Goal: Transaction & Acquisition: Purchase product/service

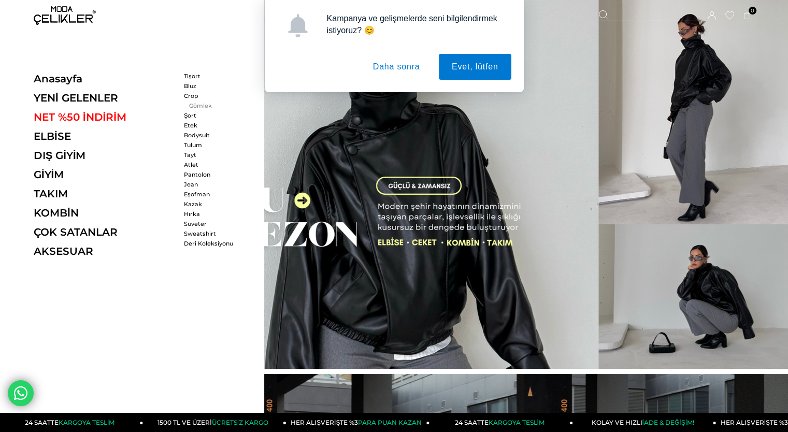
click at [194, 104] on link "Gömlek" at bounding box center [214, 105] width 60 height 7
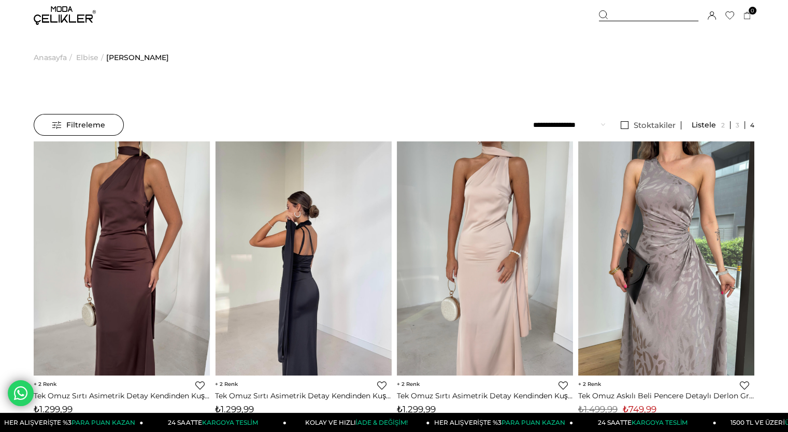
scroll to position [52, 0]
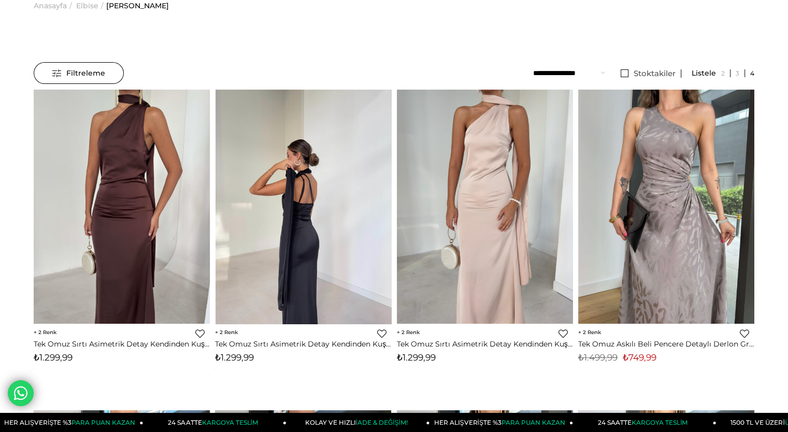
click at [286, 172] on img at bounding box center [303, 207] width 176 height 235
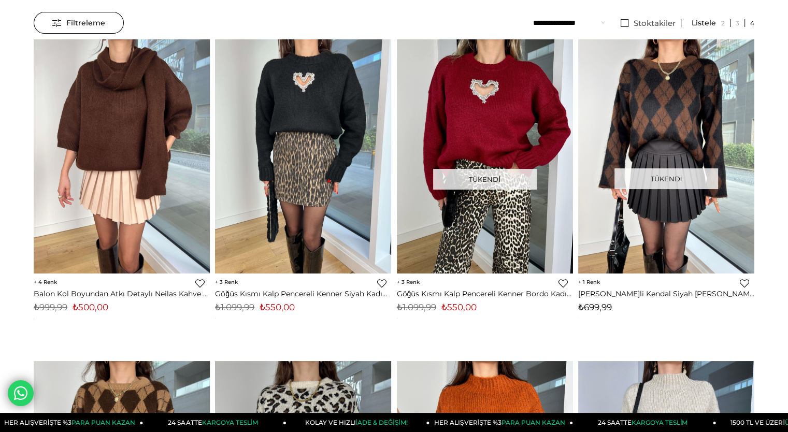
scroll to position [104, 0]
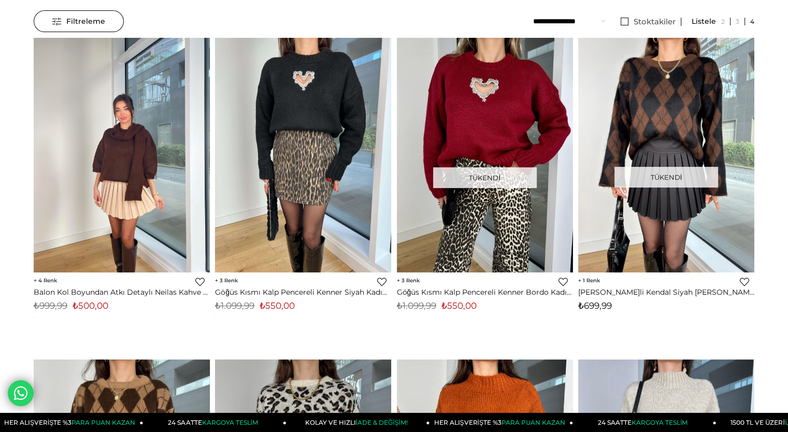
click at [121, 164] on img at bounding box center [122, 155] width 176 height 235
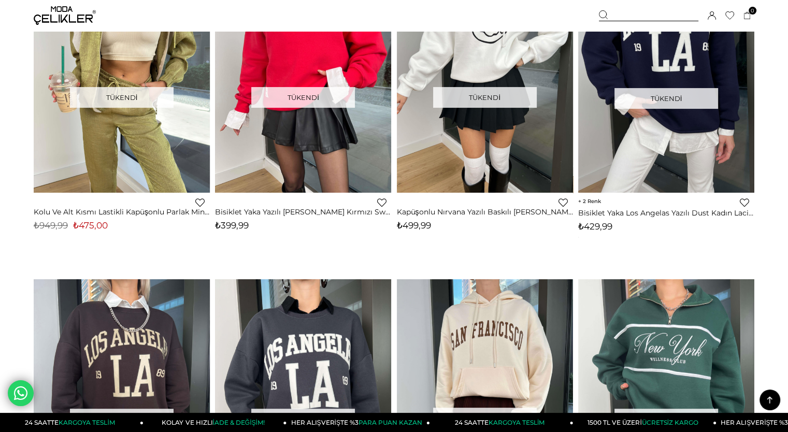
scroll to position [104, 0]
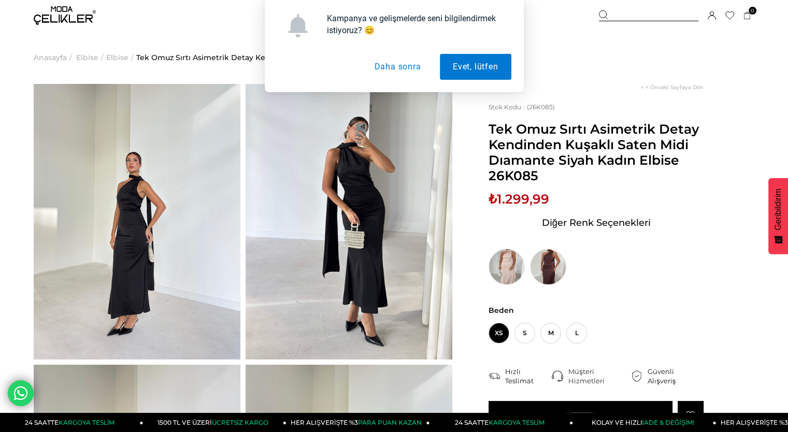
click at [143, 224] on img at bounding box center [137, 222] width 207 height 276
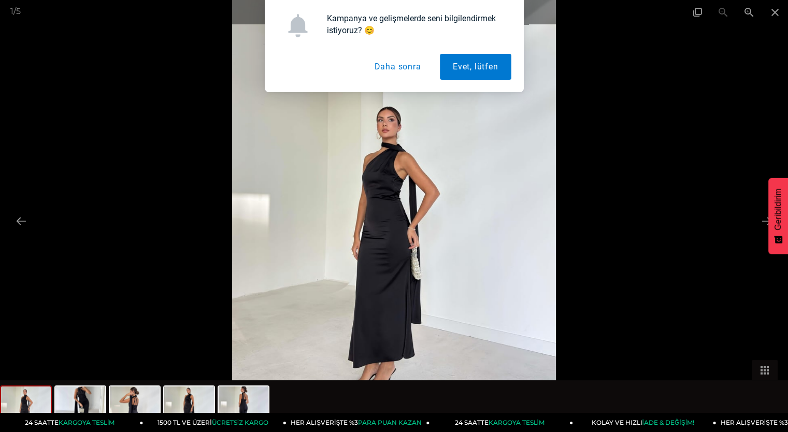
click at [398, 229] on img at bounding box center [394, 216] width 324 height 432
click at [761, 220] on button at bounding box center [767, 221] width 22 height 20
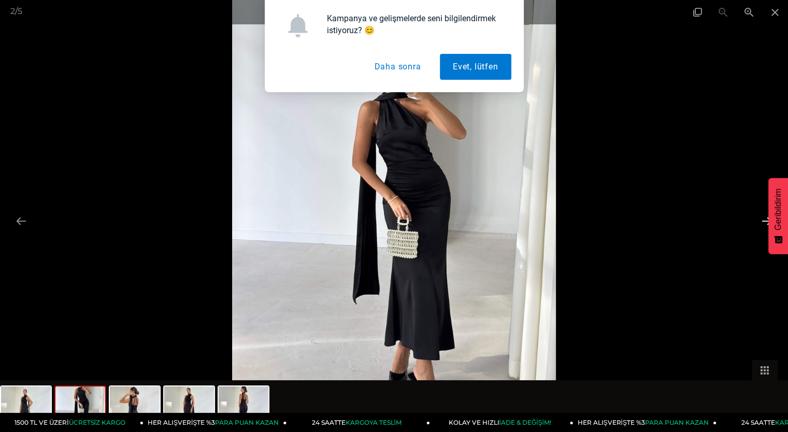
click at [761, 220] on button at bounding box center [767, 221] width 22 height 20
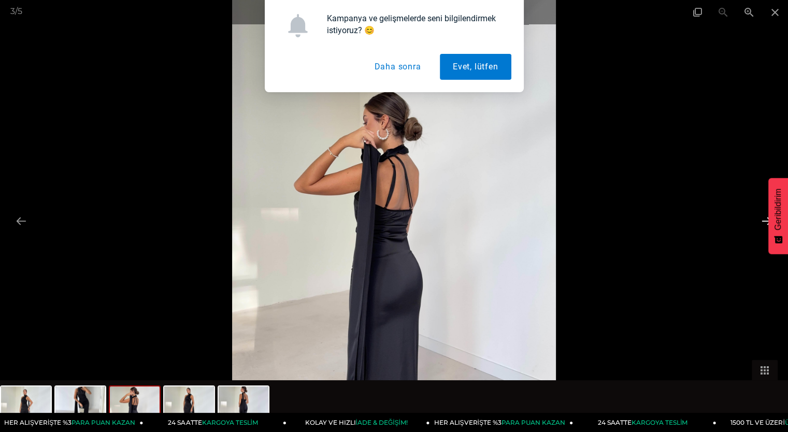
click at [760, 220] on button at bounding box center [767, 221] width 22 height 20
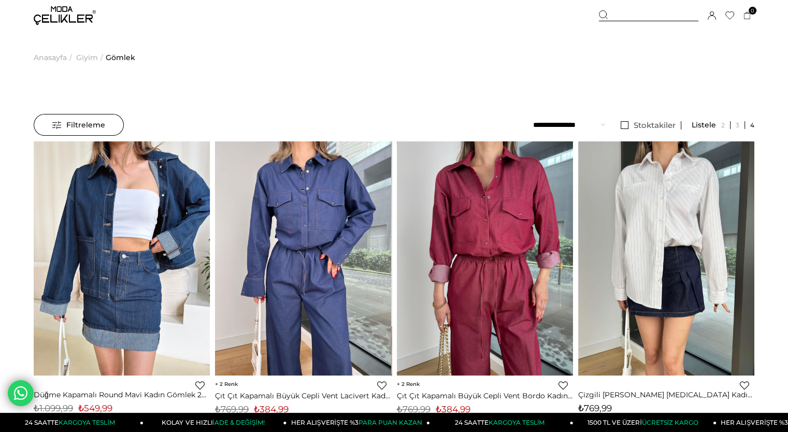
click at [50, 18] on img at bounding box center [65, 15] width 62 height 19
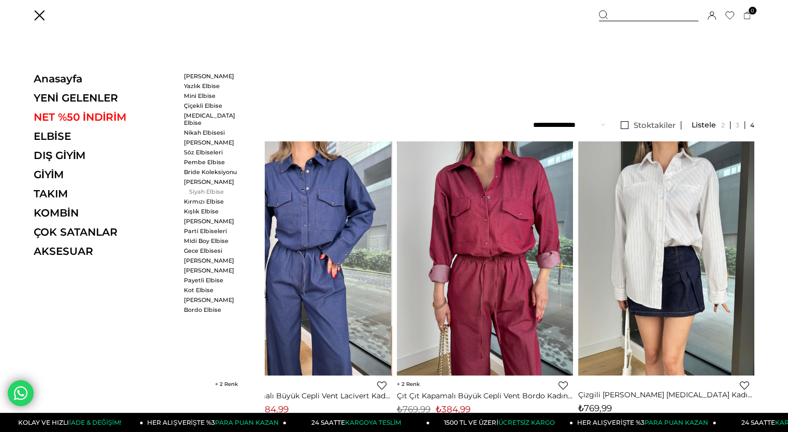
click at [204, 188] on link "Siyah Elbise" at bounding box center [214, 191] width 60 height 7
click at [202, 188] on link "Siyah Elbise" at bounding box center [214, 191] width 60 height 7
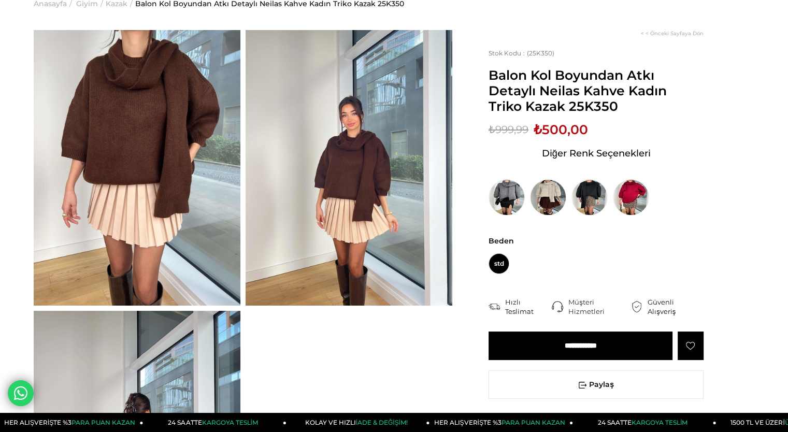
scroll to position [104, 0]
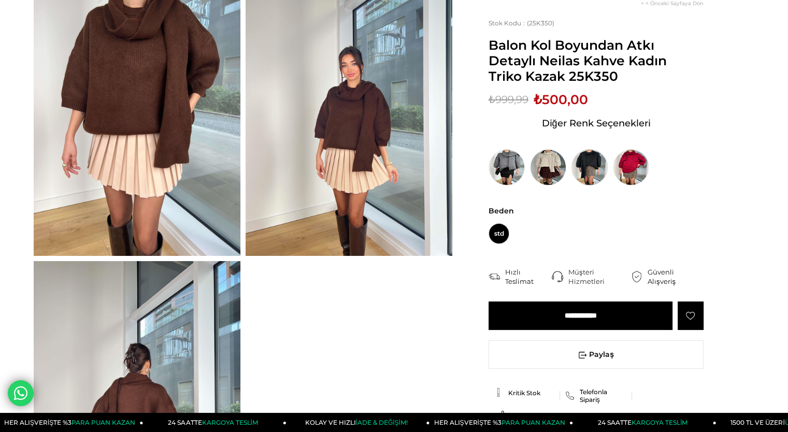
click at [584, 171] on img at bounding box center [589, 167] width 36 height 36
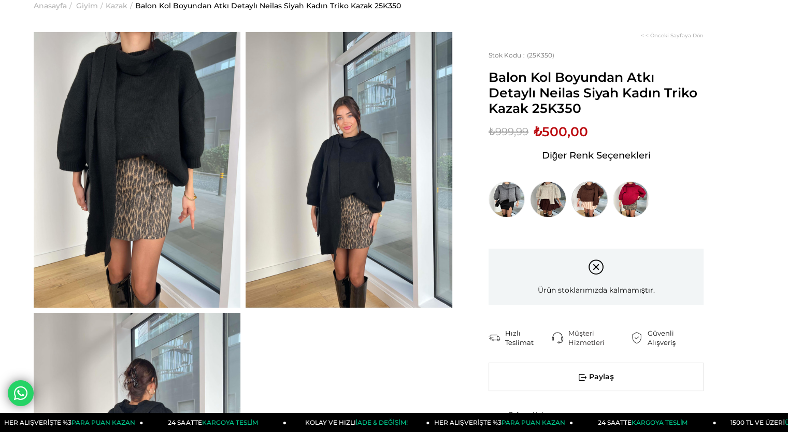
click at [594, 194] on img at bounding box center [589, 199] width 36 height 36
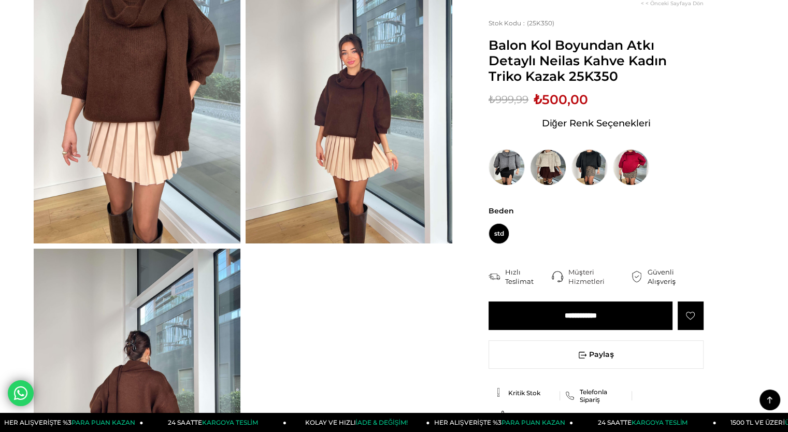
scroll to position [52, 0]
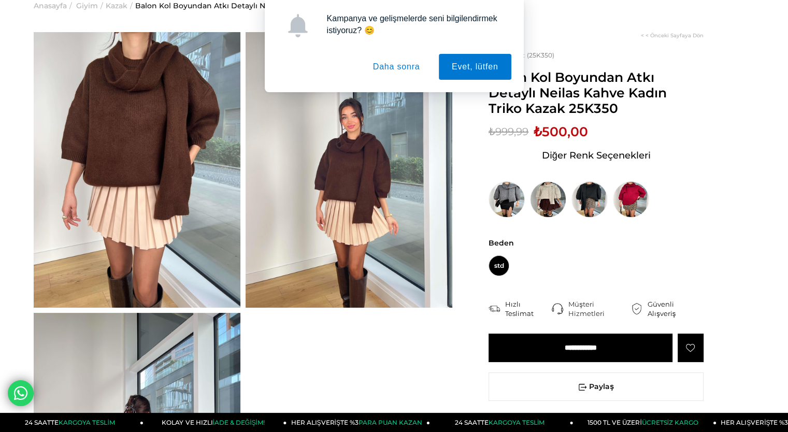
click at [392, 67] on button "Daha sonra" at bounding box center [396, 67] width 73 height 26
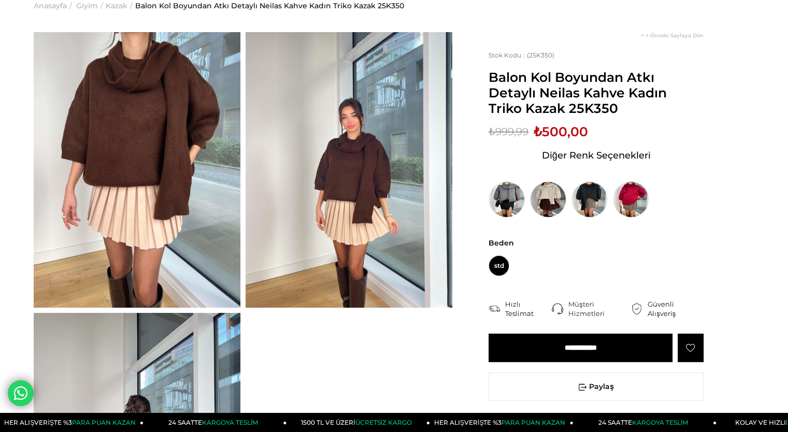
click at [568, 343] on input "**********" at bounding box center [580, 348] width 184 height 28
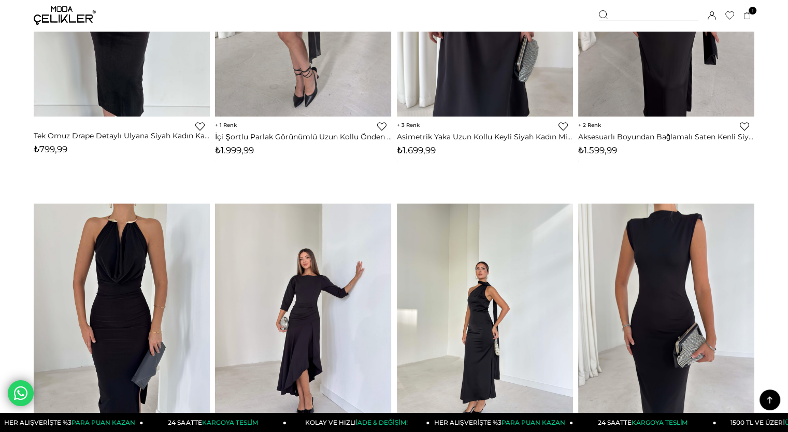
scroll to position [466, 0]
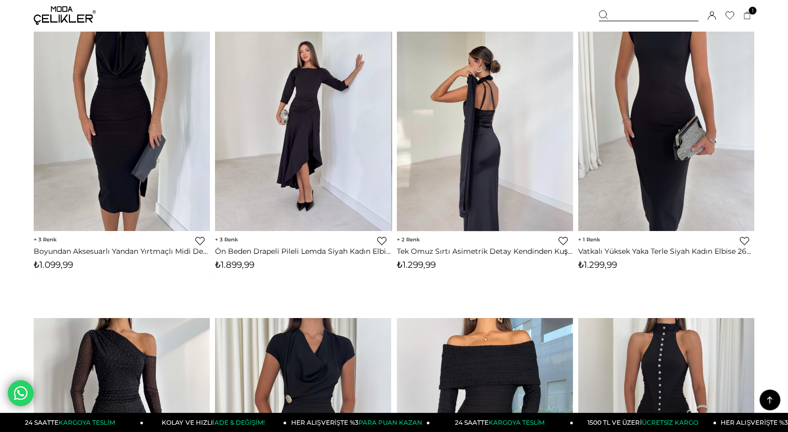
click at [476, 155] on img at bounding box center [485, 113] width 176 height 235
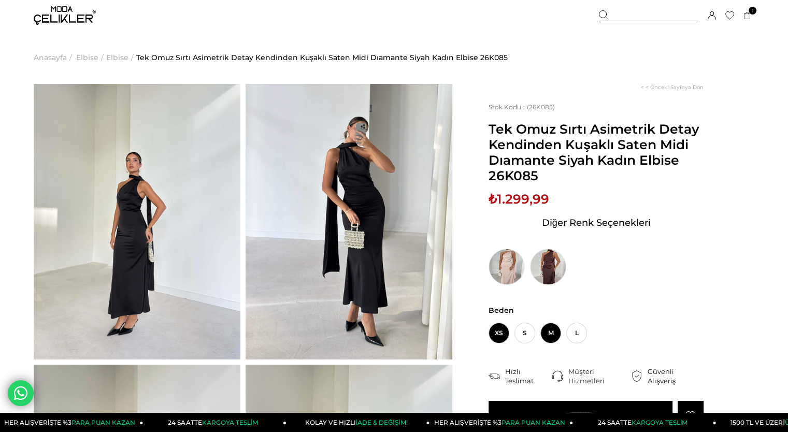
click at [548, 332] on span "M" at bounding box center [550, 333] width 21 height 21
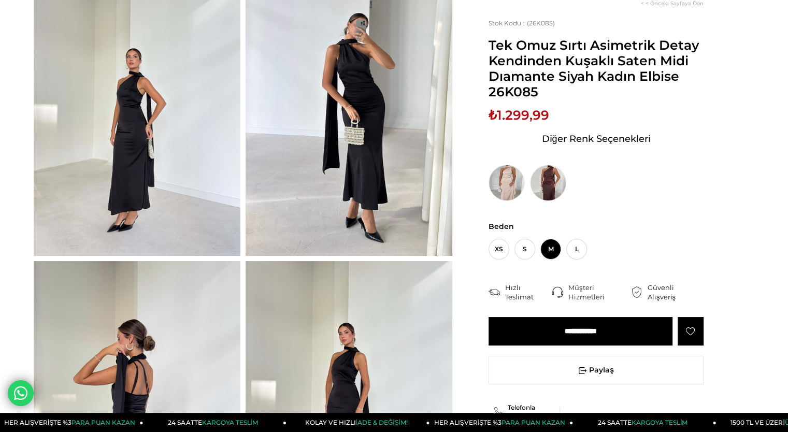
click at [552, 326] on input "**********" at bounding box center [580, 331] width 184 height 28
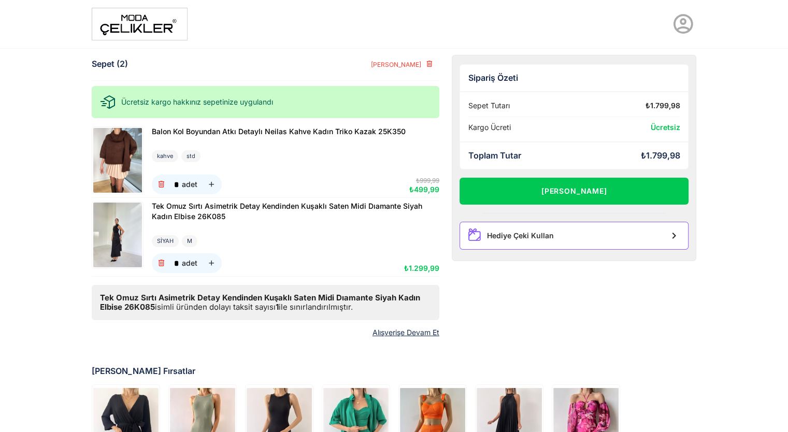
click at [527, 241] on div "Hediye Çeki Kullan" at bounding box center [573, 236] width 229 height 28
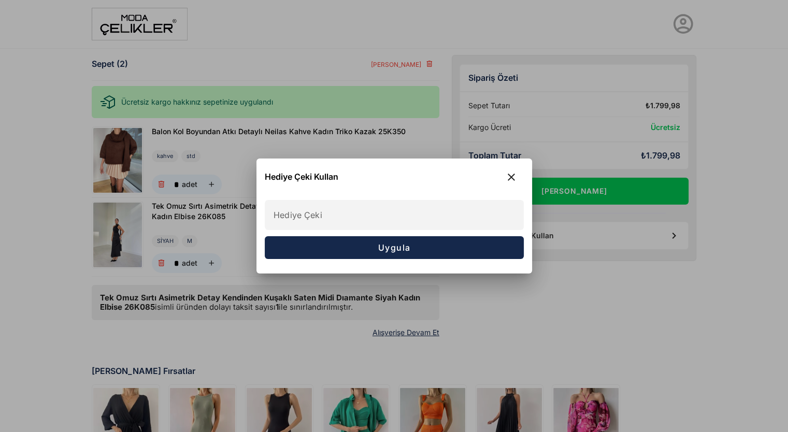
click at [309, 221] on input "Hediye Çeki" at bounding box center [394, 214] width 258 height 29
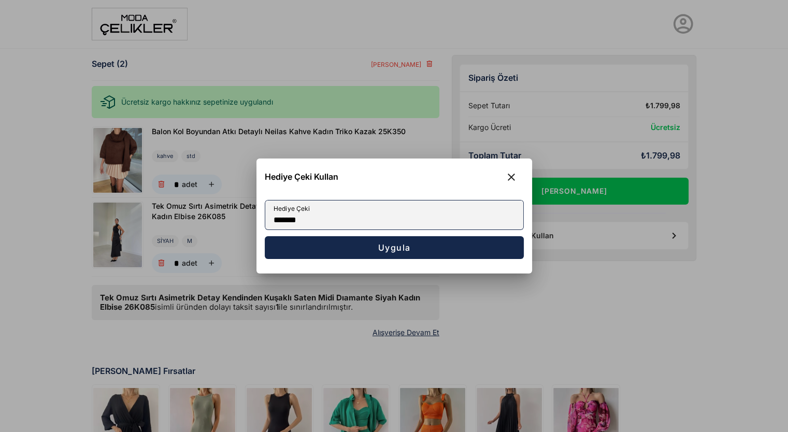
type input "*******"
click at [265, 236] on button "Uygula" at bounding box center [394, 247] width 259 height 23
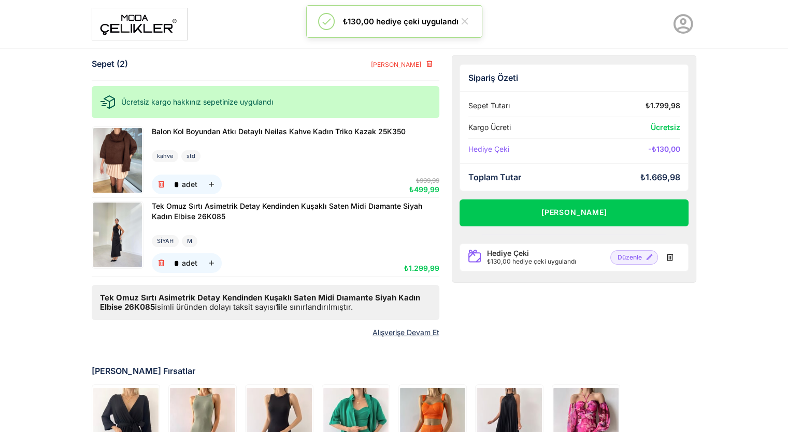
click at [677, 22] on icon at bounding box center [682, 23] width 23 height 23
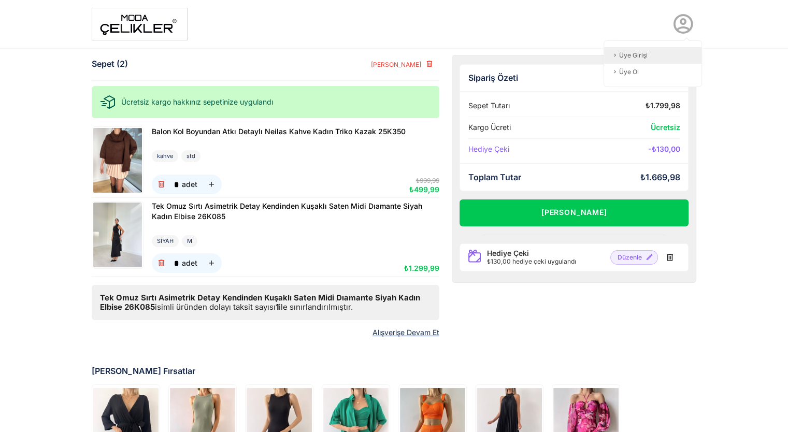
click at [630, 54] on link "Üye Girişi" at bounding box center [652, 55] width 97 height 17
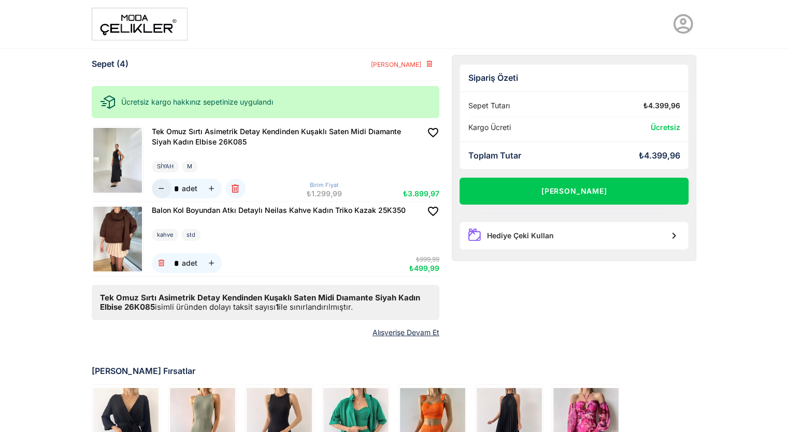
click at [162, 189] on icon "button" at bounding box center [161, 188] width 9 height 9
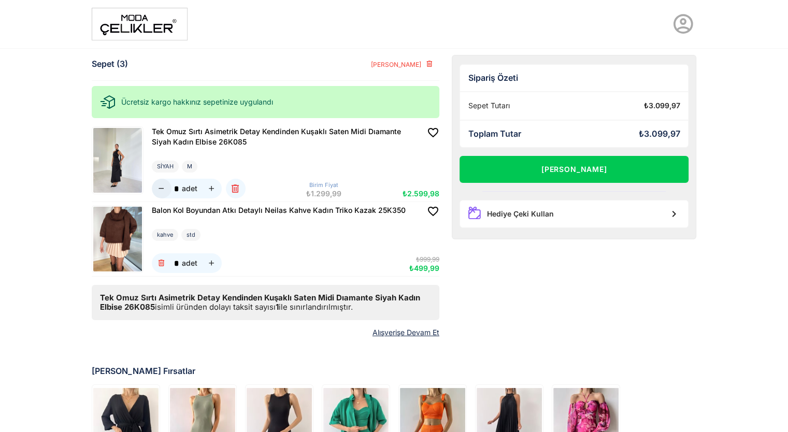
click at [157, 189] on icon "button" at bounding box center [161, 188] width 9 height 9
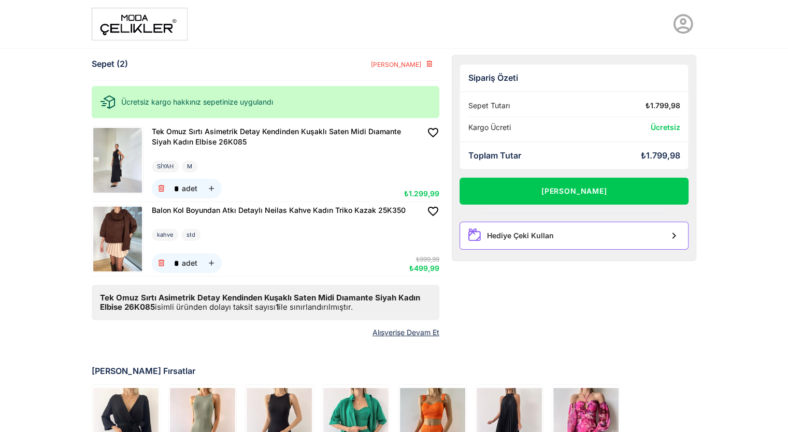
click at [495, 241] on div "Hediye Çeki Kullan" at bounding box center [573, 236] width 229 height 28
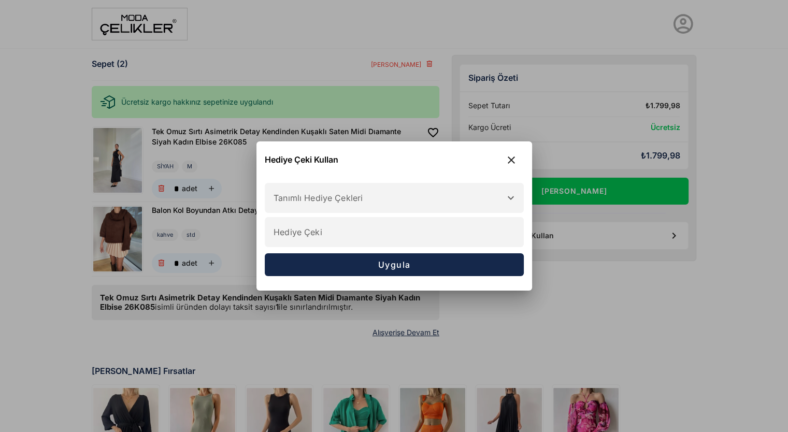
click at [352, 208] on div at bounding box center [383, 197] width 237 height 29
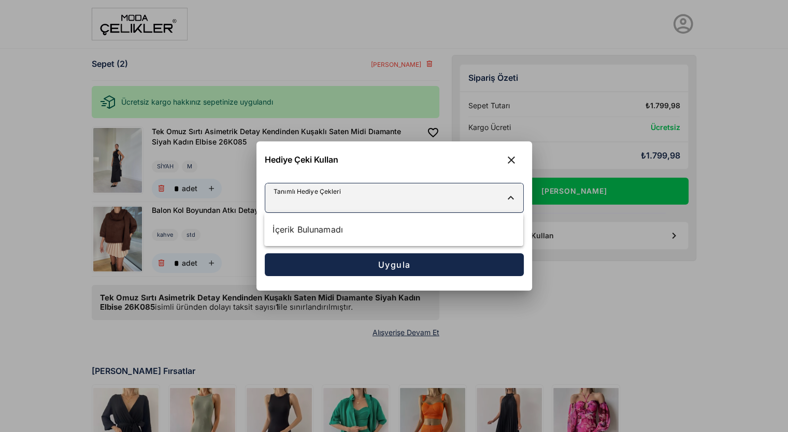
click at [335, 197] on div at bounding box center [383, 197] width 237 height 29
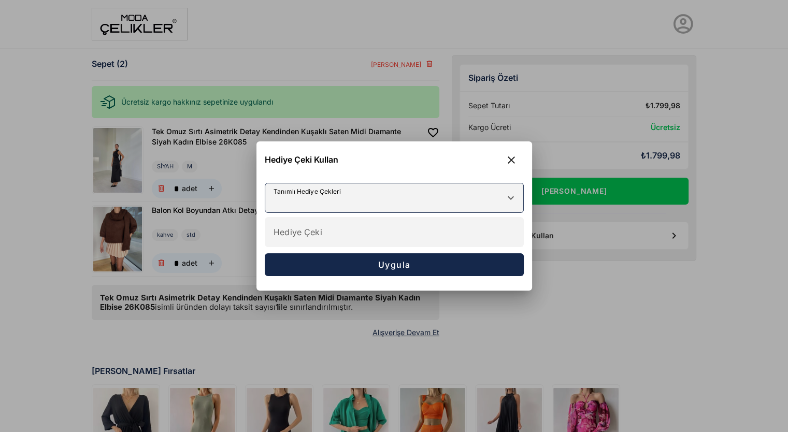
click at [312, 235] on input "Hediye Çeki" at bounding box center [394, 232] width 258 height 29
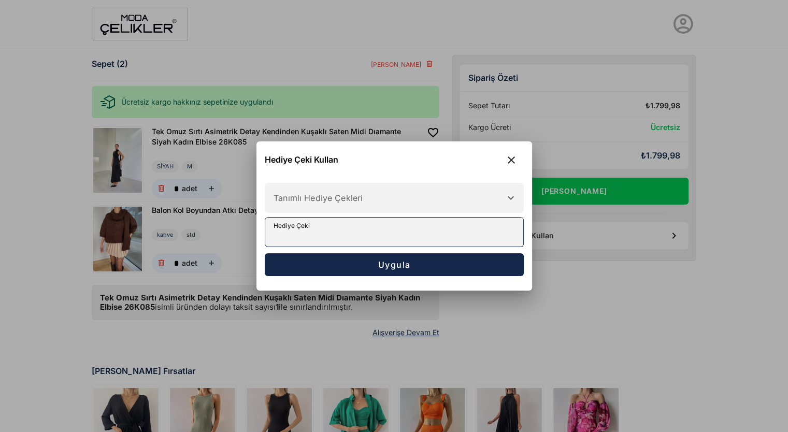
type input "*"
type input "*******"
click at [265, 253] on button "Uygula" at bounding box center [394, 264] width 259 height 23
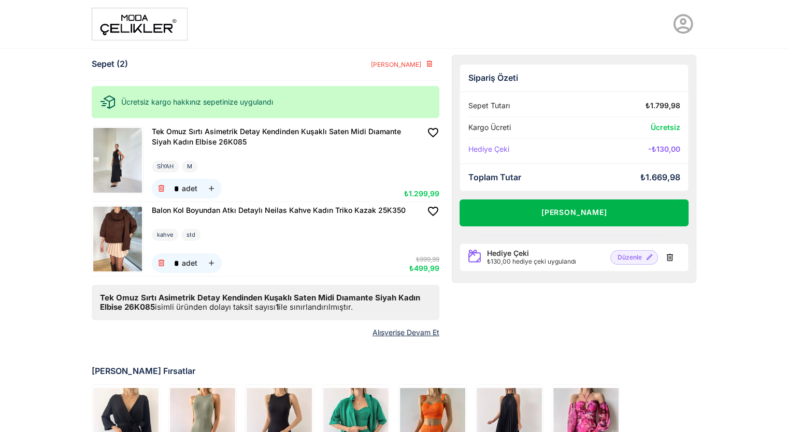
click at [539, 210] on button "Alışverişi Tamamla" at bounding box center [573, 212] width 229 height 27
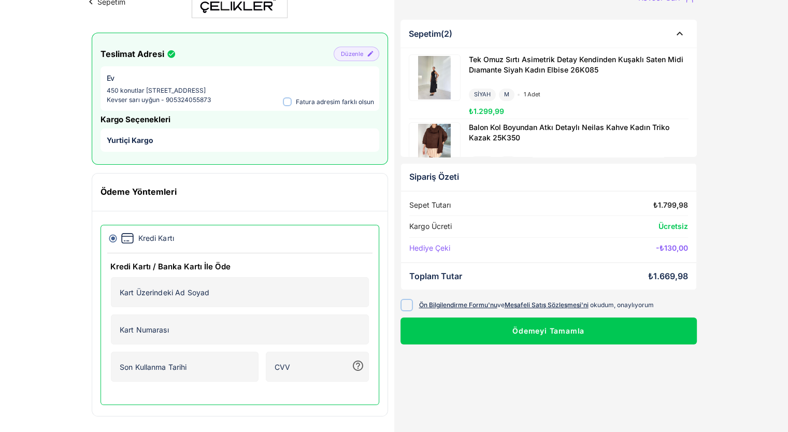
scroll to position [41, 0]
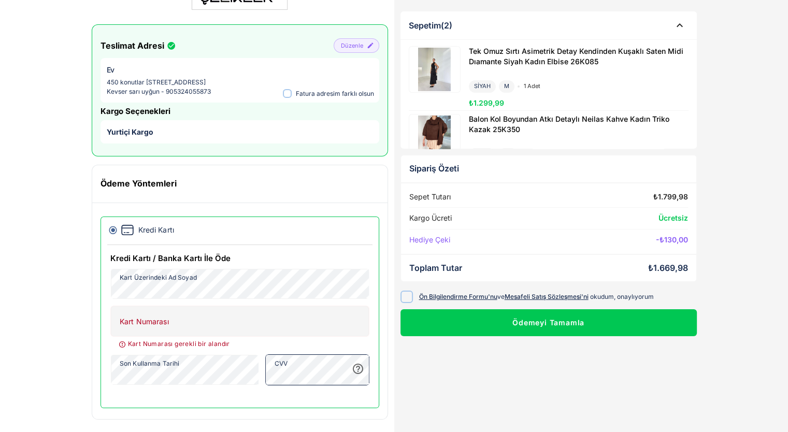
click at [406, 295] on icon at bounding box center [406, 297] width 8 height 8
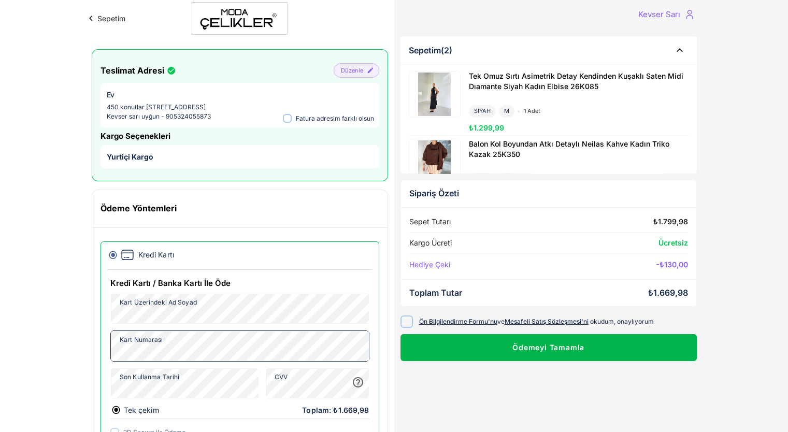
scroll to position [0, 0]
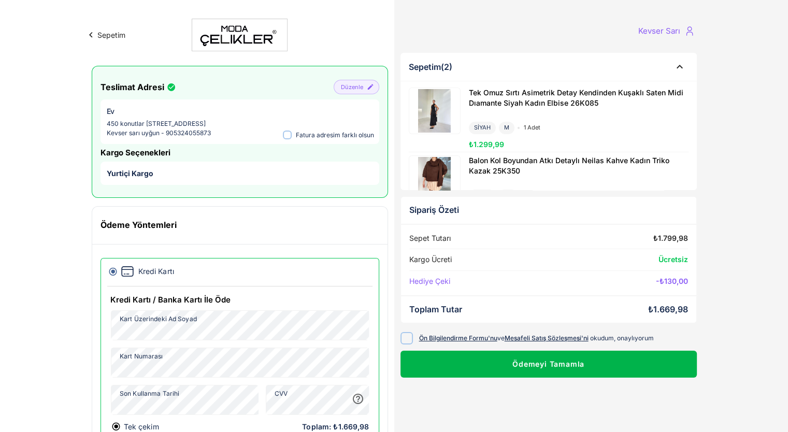
click at [529, 369] on button "Ödemeyi Tamamla" at bounding box center [548, 364] width 296 height 27
